Goal: Information Seeking & Learning: Learn about a topic

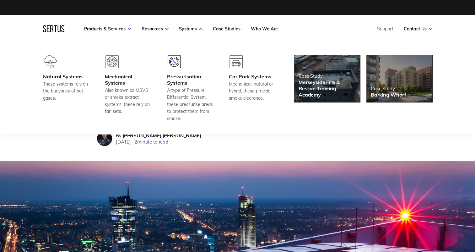
click at [176, 75] on div "Pressurisation Systems" at bounding box center [190, 79] width 46 height 13
click at [228, 29] on link "Case Studies" at bounding box center [227, 29] width 28 height 6
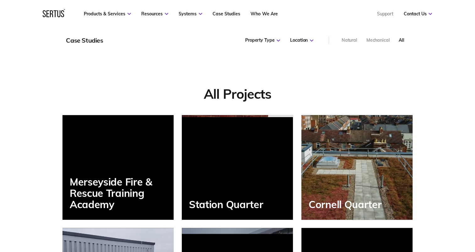
scroll to position [471, 0]
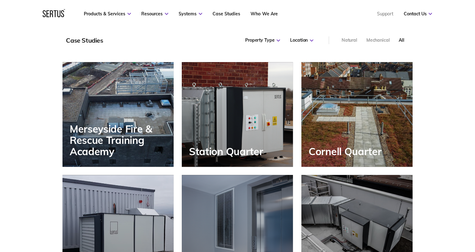
click at [269, 152] on div "Station Quarter" at bounding box center [237, 114] width 111 height 105
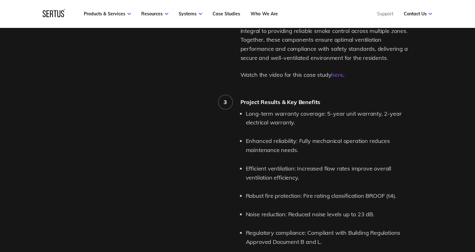
scroll to position [910, 0]
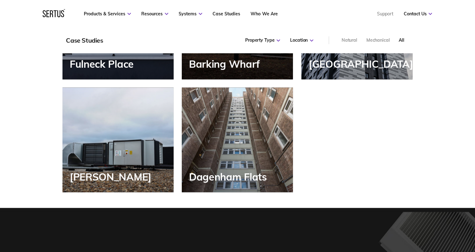
scroll to position [784, 0]
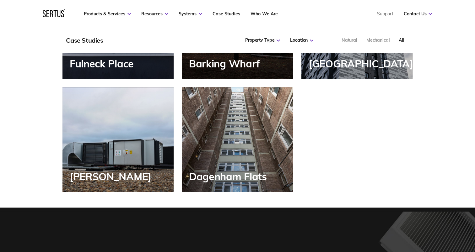
click at [221, 170] on div "Dagenham Flats" at bounding box center [237, 139] width 111 height 105
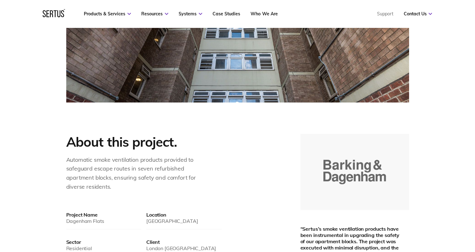
scroll to position [282, 0]
